Goal: Answer question/provide support

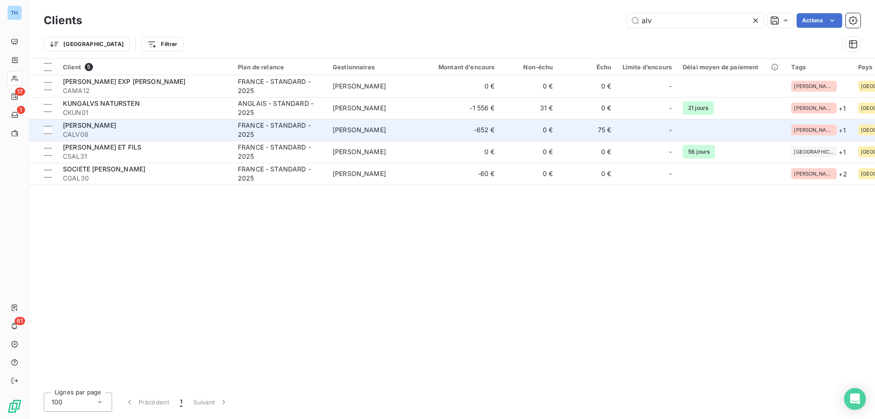
type input "alv"
click at [206, 130] on span "CALV08" at bounding box center [145, 134] width 164 height 9
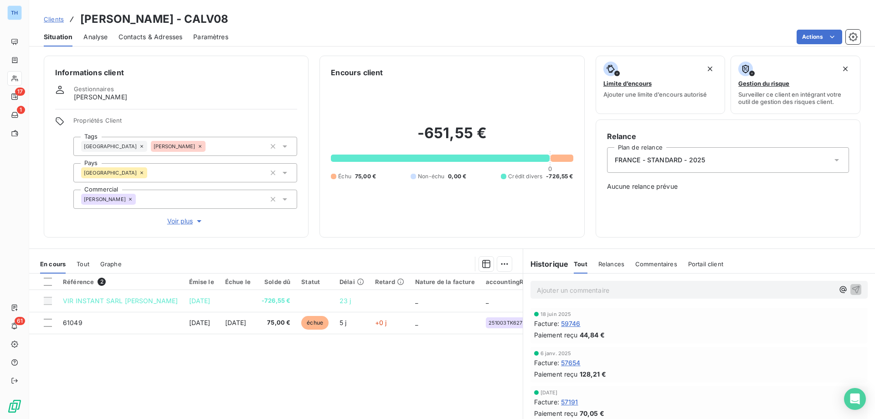
click at [57, 20] on span "Clients" at bounding box center [54, 19] width 20 height 7
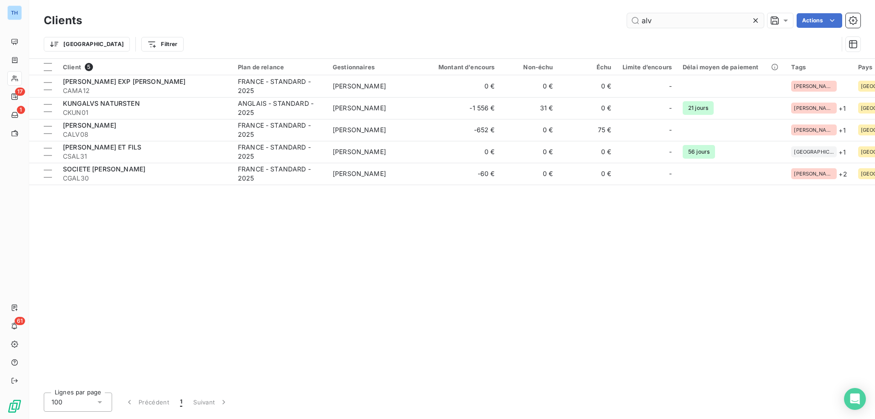
click at [662, 16] on input "alv" at bounding box center [695, 20] width 137 height 15
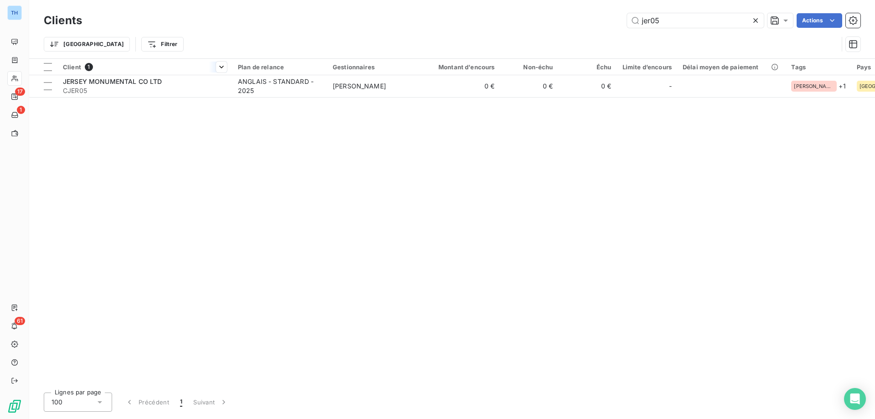
type input "jer05"
click at [196, 75] on div at bounding box center [144, 75] width 175 height 0
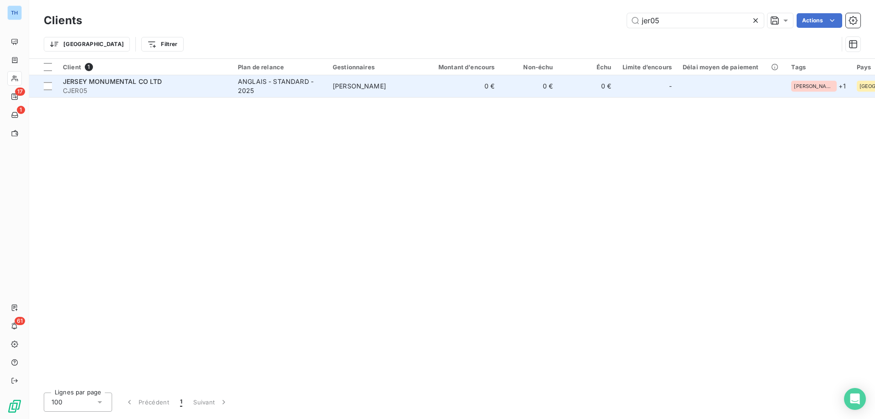
click at [196, 80] on div "JERSEY MONUMENTAL CO LTD" at bounding box center [145, 81] width 164 height 9
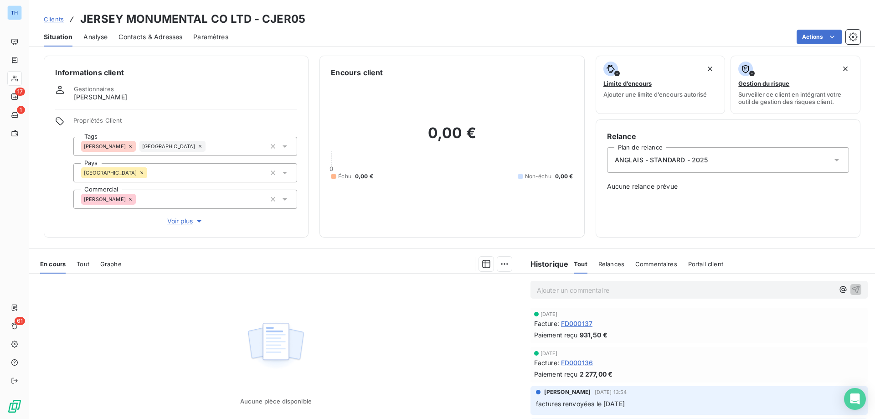
drag, startPoint x: 58, startPoint y: 20, endPoint x: 125, endPoint y: 20, distance: 66.6
click at [58, 20] on span "Clients" at bounding box center [54, 19] width 20 height 7
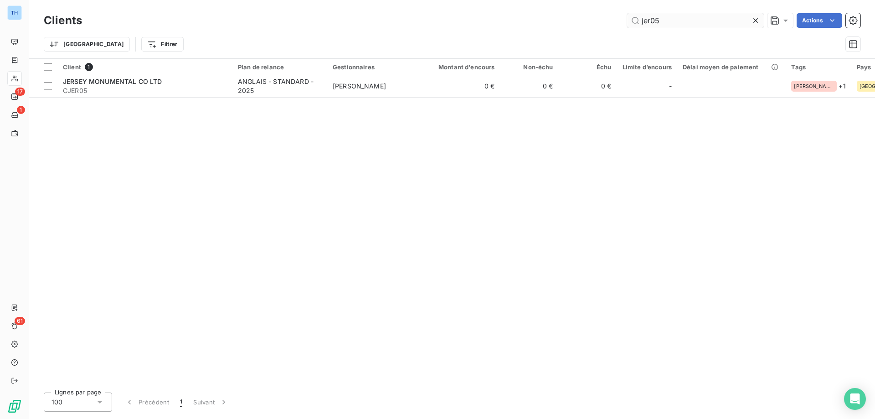
click at [672, 17] on input "jer05" at bounding box center [695, 20] width 137 height 15
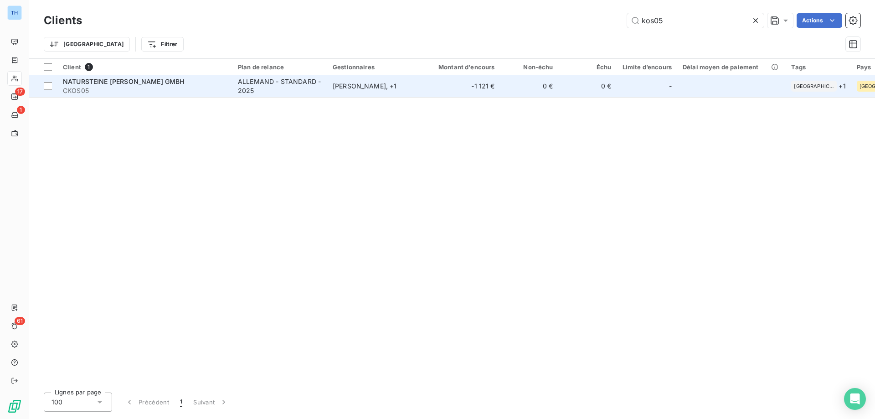
type input "kos05"
click at [271, 92] on div "ALLEMAND - STANDARD - 2025" at bounding box center [280, 86] width 84 height 18
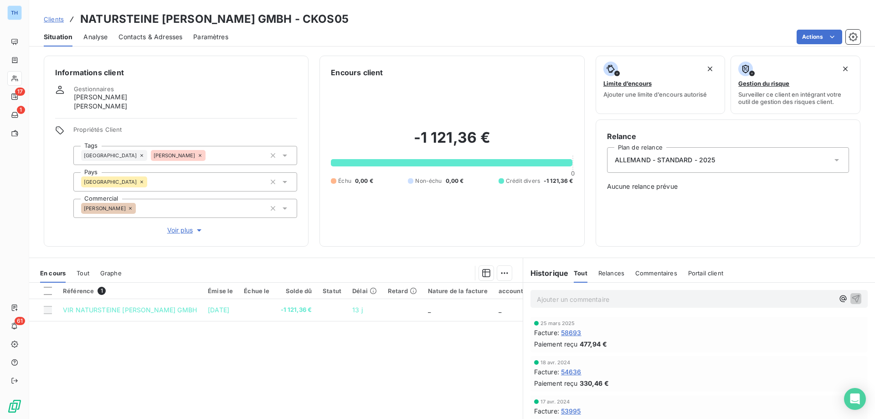
drag, startPoint x: 54, startPoint y: 20, endPoint x: 88, endPoint y: 18, distance: 33.8
click at [54, 20] on span "Clients" at bounding box center [54, 19] width 20 height 7
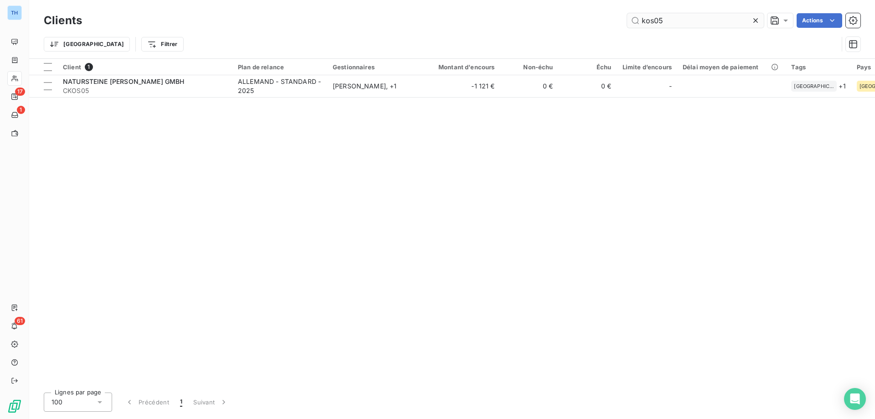
click at [669, 18] on input "kos05" at bounding box center [695, 20] width 137 height 15
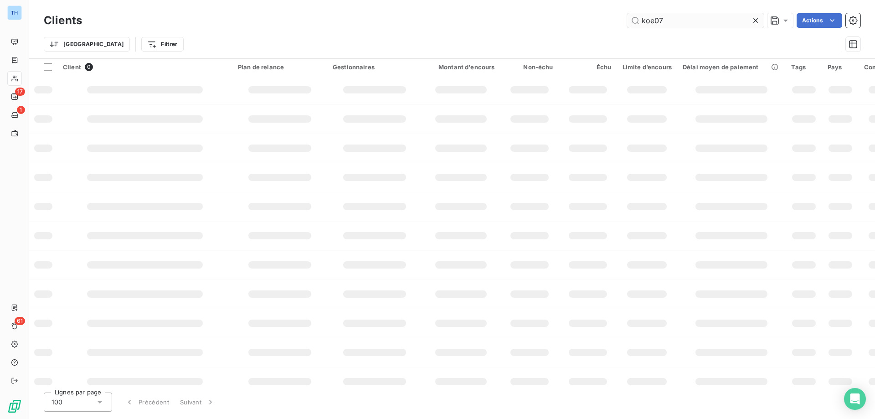
type input "koe07"
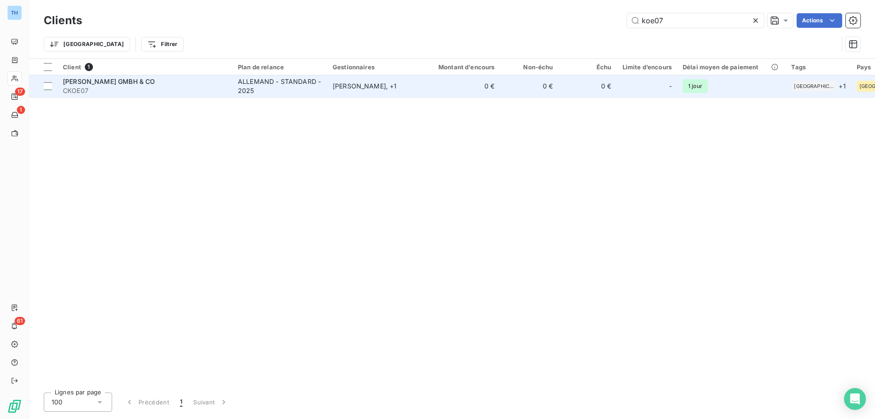
click at [456, 90] on td "0 €" at bounding box center [461, 86] width 78 height 22
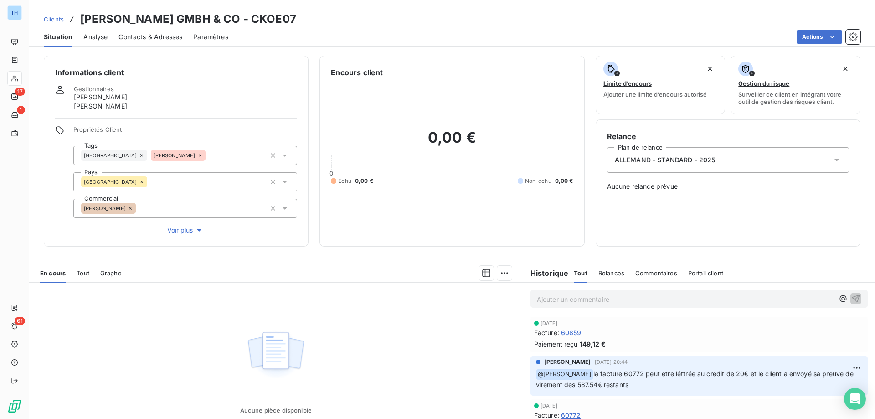
drag, startPoint x: 50, startPoint y: 16, endPoint x: 55, endPoint y: 16, distance: 5.0
click at [50, 16] on span "Clients" at bounding box center [54, 19] width 20 height 7
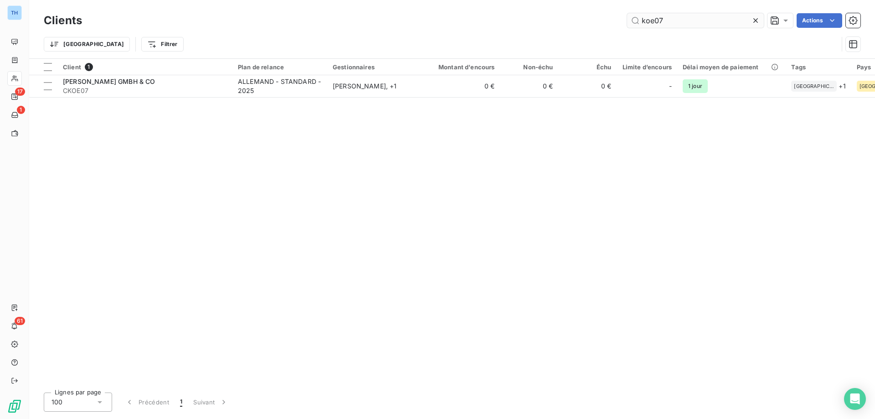
click at [674, 18] on input "koe07" at bounding box center [695, 20] width 137 height 15
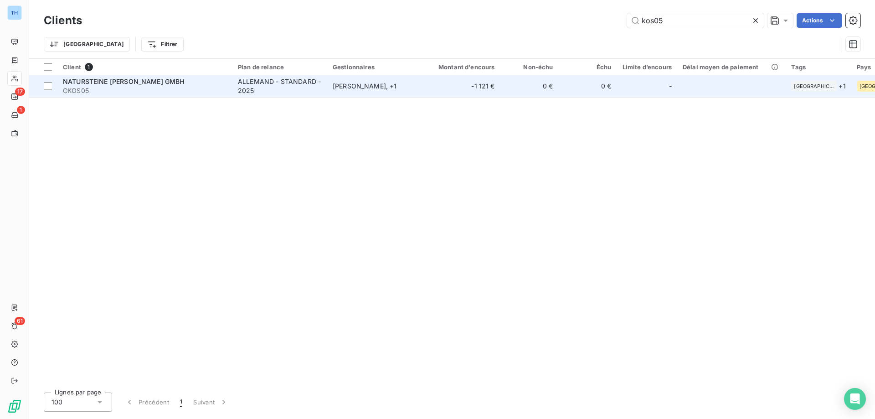
type input "kos05"
click at [184, 93] on span "CKOS05" at bounding box center [145, 90] width 164 height 9
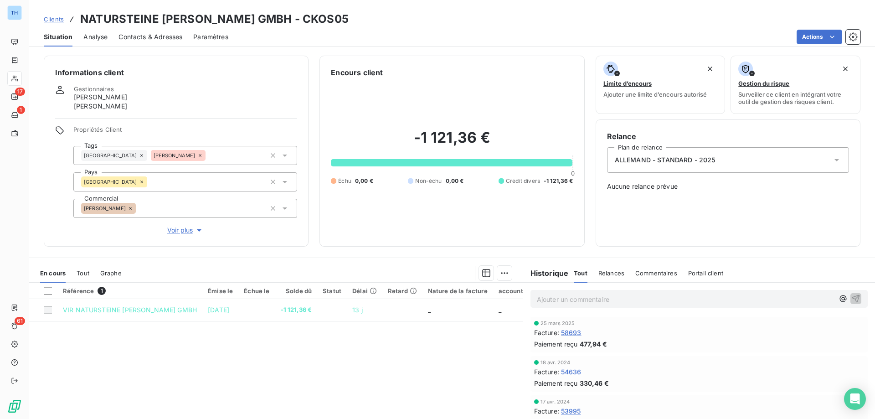
click at [550, 297] on p "Ajouter un commentaire ﻿" at bounding box center [685, 299] width 297 height 11
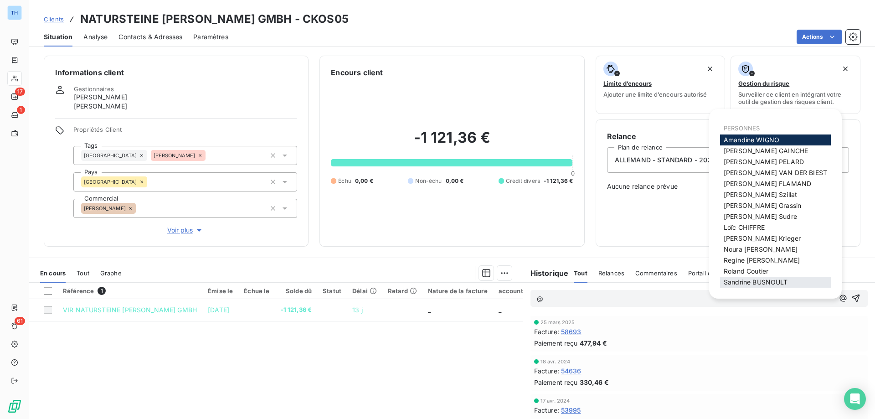
click at [775, 277] on div "[PERSON_NAME]" at bounding box center [775, 282] width 111 height 11
click at [735, 284] on span "[PERSON_NAME]" at bounding box center [756, 282] width 64 height 8
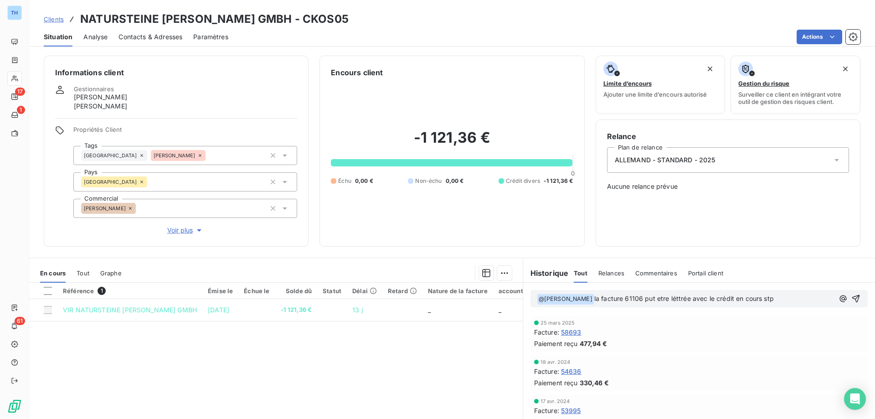
click at [655, 299] on span "la facture 61106 put etre léttrée avec le crédit en cours stp" at bounding box center [685, 299] width 180 height 8
click at [778, 301] on span "la facture 61106 peut etre léttrée avec le crédit en cours stp" at bounding box center [686, 299] width 183 height 8
